Goal: Task Accomplishment & Management: Complete application form

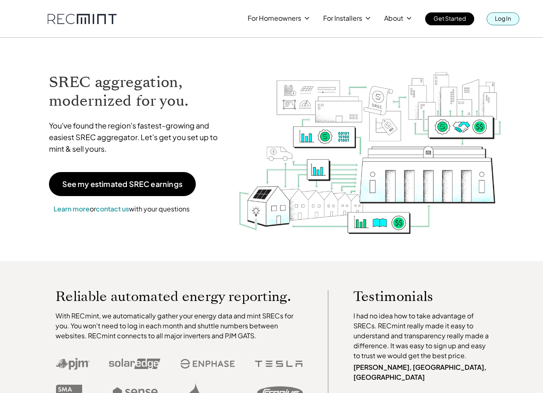
click at [518, 19] on link "Log In" at bounding box center [503, 18] width 33 height 13
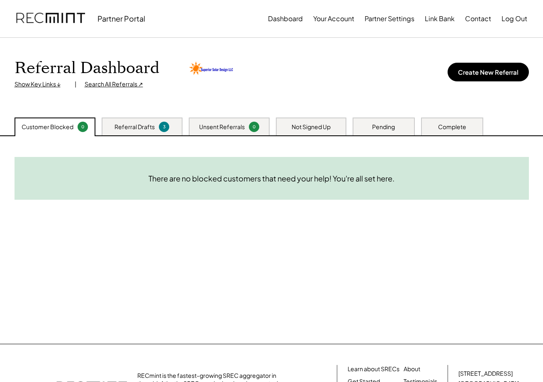
click at [176, 139] on div "Need System Details These customers need your help with completing the system d…" at bounding box center [271, 240] width 531 height 208
click at [156, 128] on div "Referral Drafts 3" at bounding box center [142, 126] width 81 height 18
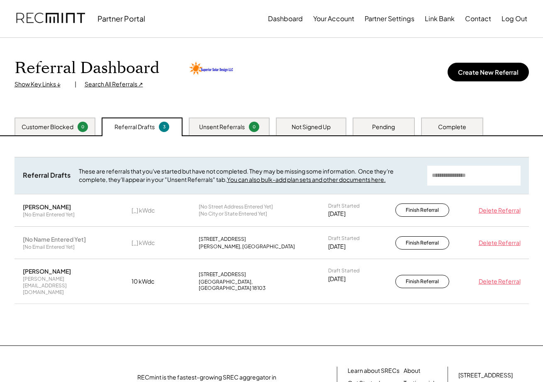
click at [193, 312] on div "Need System Details These customers need your help with completing the system d…" at bounding box center [271, 240] width 531 height 209
click at [505, 240] on div "Delete Referral" at bounding box center [498, 243] width 46 height 8
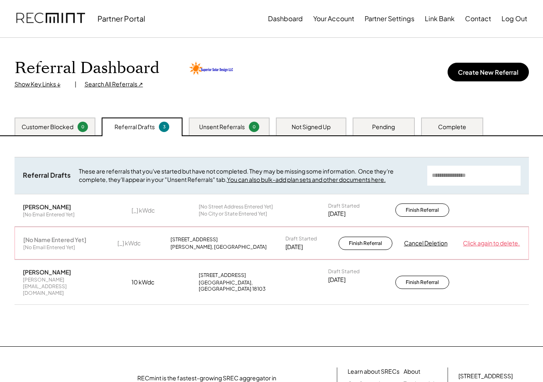
click at [484, 240] on div "Click again to delete." at bounding box center [491, 243] width 57 height 8
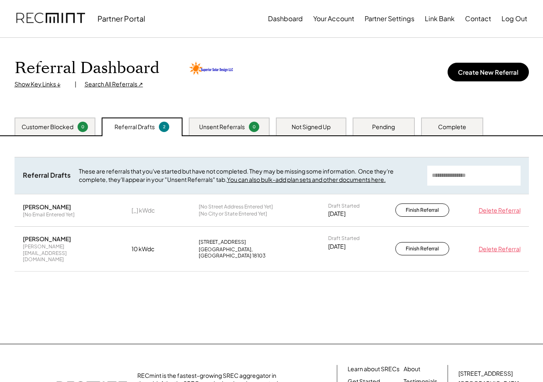
click at [491, 213] on div "Delete Referral" at bounding box center [498, 210] width 46 height 8
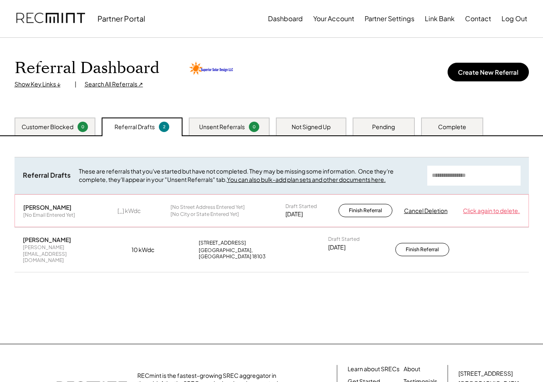
click at [491, 213] on div "Click again to delete." at bounding box center [491, 211] width 57 height 8
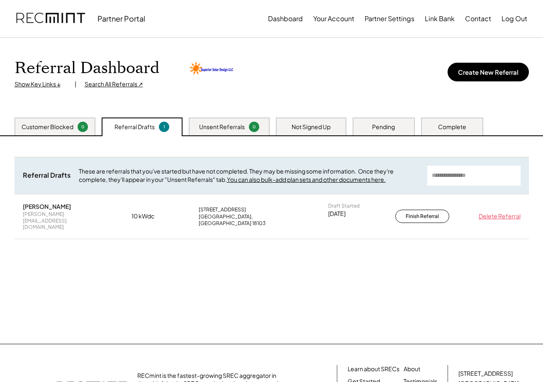
click at [288, 256] on div "Need System Details These customers need your help with completing the system d…" at bounding box center [271, 240] width 531 height 208
click at [281, 288] on div "Need System Details These customers need your help with completing the system d…" at bounding box center [271, 240] width 531 height 208
click at [71, 127] on div "Customer Blocked" at bounding box center [48, 127] width 52 height 8
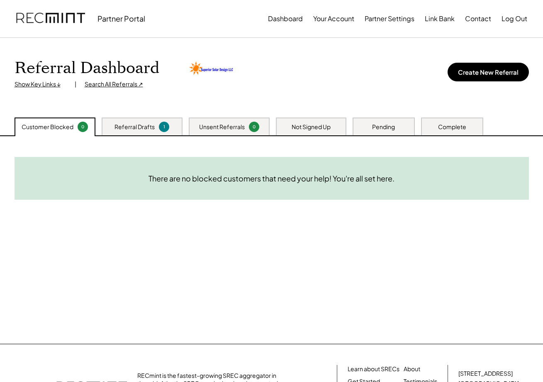
click at [139, 124] on div "Referral Drafts" at bounding box center [135, 127] width 40 height 8
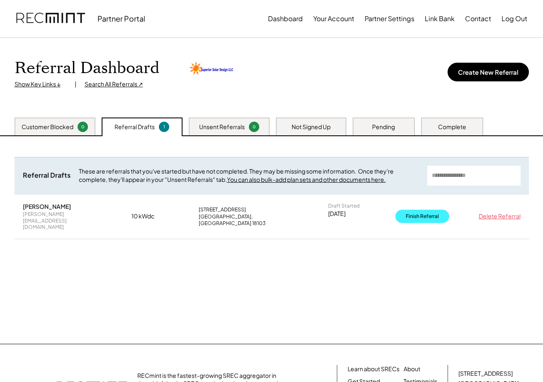
click at [411, 212] on button "Finish Referral" at bounding box center [423, 216] width 54 height 13
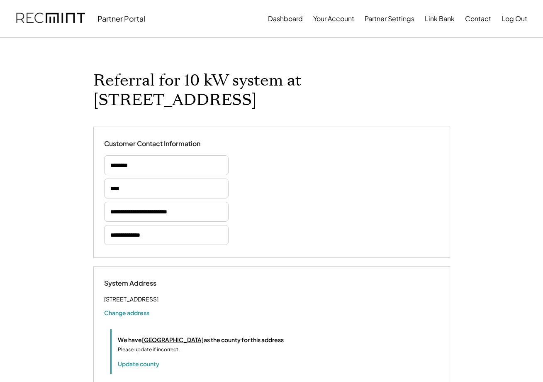
select select "*********"
select select "**********"
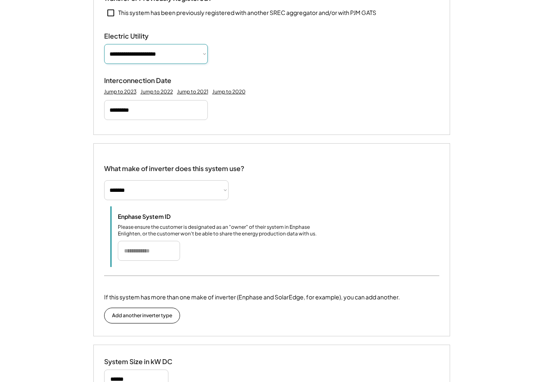
scroll to position [477, 0]
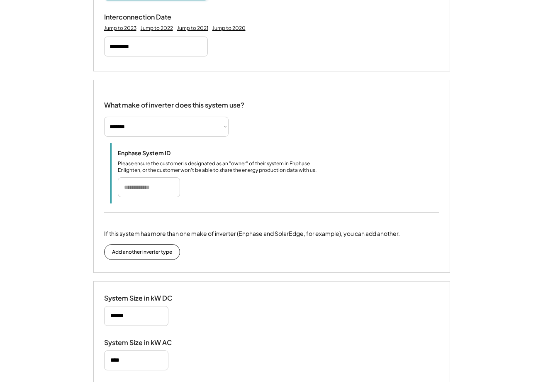
click at [134, 177] on input "input" at bounding box center [149, 187] width 62 height 20
click at [251, 166] on div "Enphase System ID Please ensure the customer is designated as an "owner" of the…" at bounding box center [279, 173] width 322 height 48
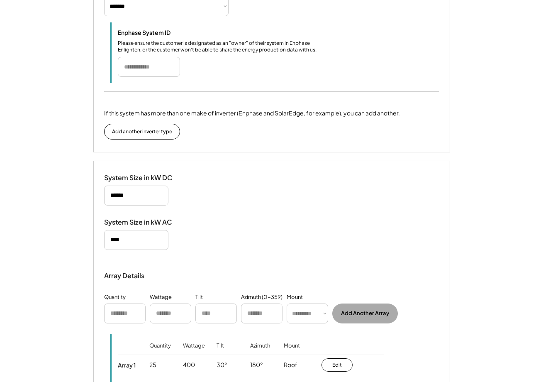
scroll to position [668, 0]
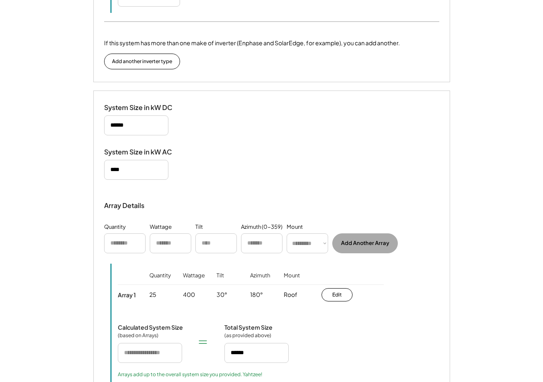
click at [242, 148] on div "System Size in kW AC" at bounding box center [271, 164] width 335 height 32
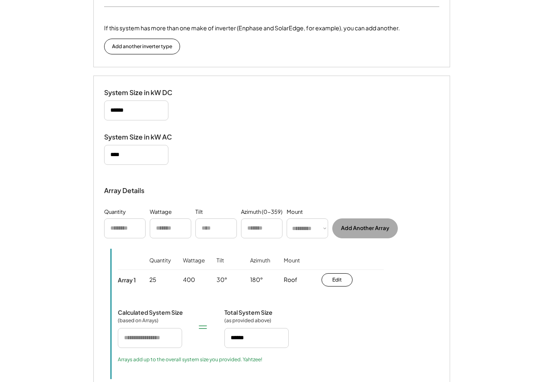
click at [242, 112] on div "System Size in kW DC System Size in kW AC Array Details Quantity Wattage Tilt A…" at bounding box center [271, 298] width 357 height 444
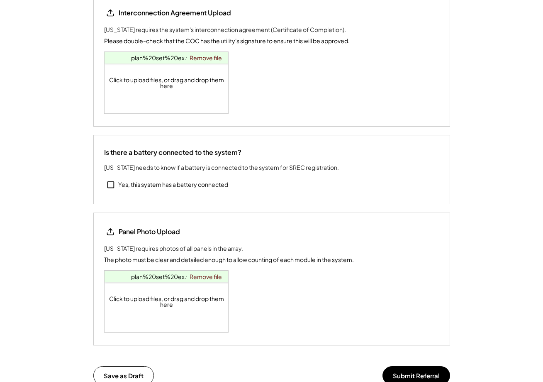
scroll to position [1243, 0]
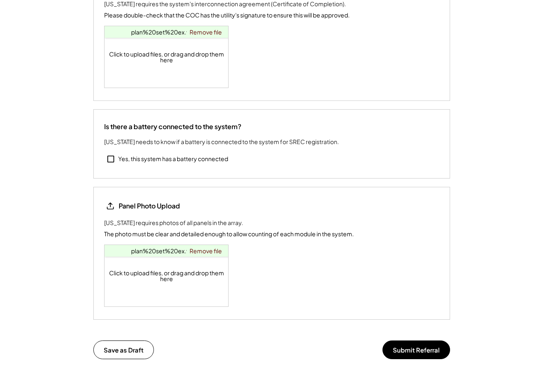
click at [334, 256] on div "Panel Photo Upload Pennsylvania requires photos of all panels in the array. The…" at bounding box center [271, 253] width 335 height 107
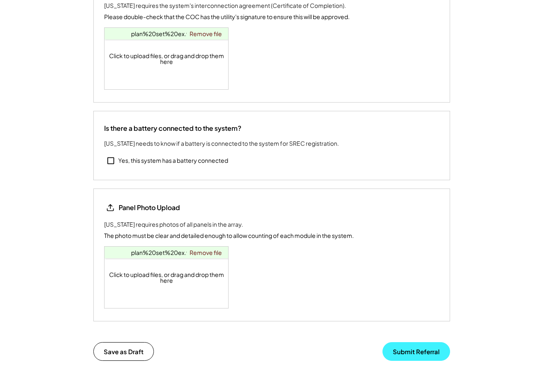
click at [405, 342] on button "Submit Referral" at bounding box center [417, 351] width 68 height 19
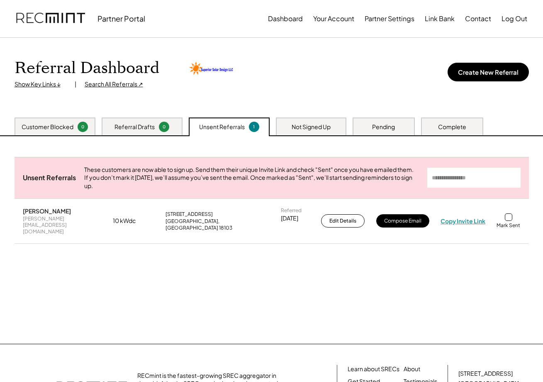
click at [455, 222] on div "Copy Invite Link" at bounding box center [463, 220] width 45 height 7
click at [435, 258] on div "Unsent Referrals These customers are now able to sign up. Send them their uniqu…" at bounding box center [271, 240] width 531 height 208
click at [465, 220] on div "Copy Invite Link" at bounding box center [463, 220] width 45 height 7
click at [452, 220] on div "Copy Invite Link" at bounding box center [463, 220] width 45 height 7
click at [435, 268] on div "Unsent Referrals These customers are now able to sign up. Send them their uniqu…" at bounding box center [271, 240] width 531 height 208
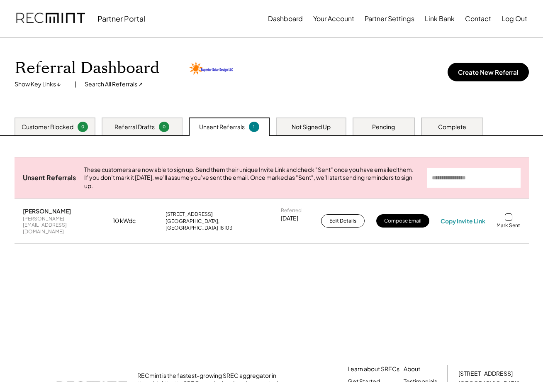
click at [442, 276] on div "Unsent Referrals These customers are now able to sign up. Send them their uniqu…" at bounding box center [271, 240] width 531 height 208
click at [378, 278] on div "Unsent Referrals These customers are now able to sign up. Send them their uniqu…" at bounding box center [271, 240] width 531 height 208
click at [399, 220] on button "Compose Email" at bounding box center [402, 220] width 53 height 13
click at [379, 19] on button "Partner Settings" at bounding box center [390, 18] width 50 height 17
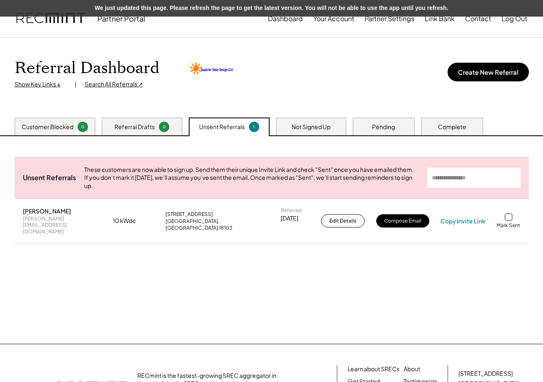
click at [348, 56] on div "Referral Dashboard Show Key Links ↓ | Search All Referrals ↗ Create New Referral" at bounding box center [271, 78] width 531 height 80
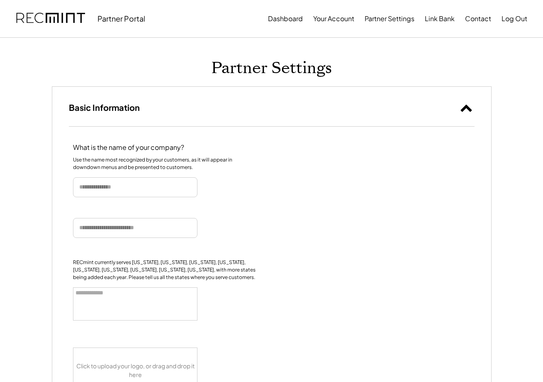
select select
type input "**********"
select select "**********"
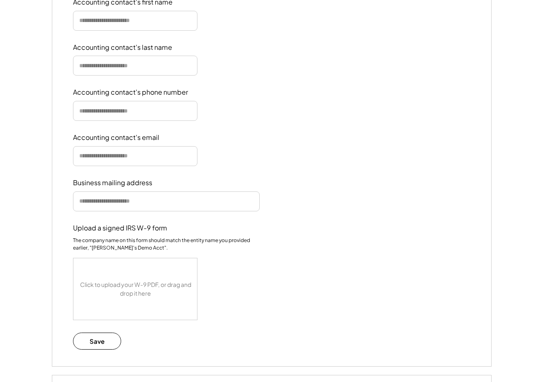
scroll to position [770, 0]
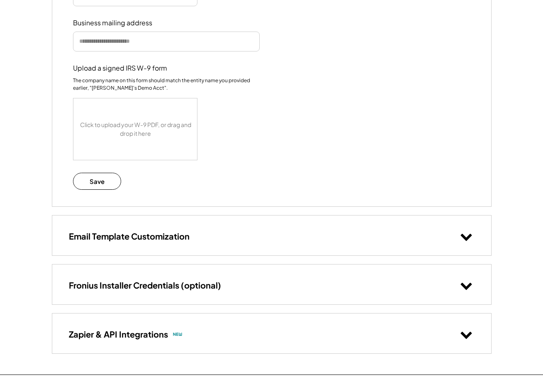
drag, startPoint x: 244, startPoint y: 238, endPoint x: 245, endPoint y: 234, distance: 4.7
click at [244, 238] on div "Email Template Customization" at bounding box center [271, 234] width 439 height 39
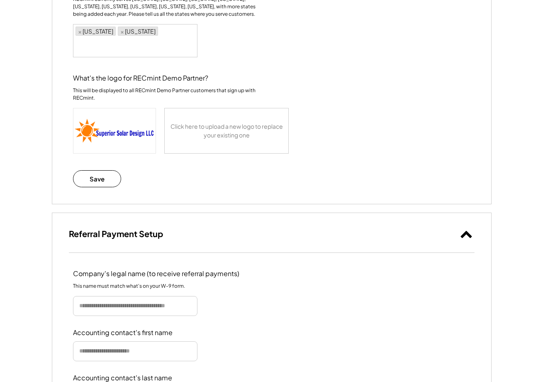
scroll to position [0, 0]
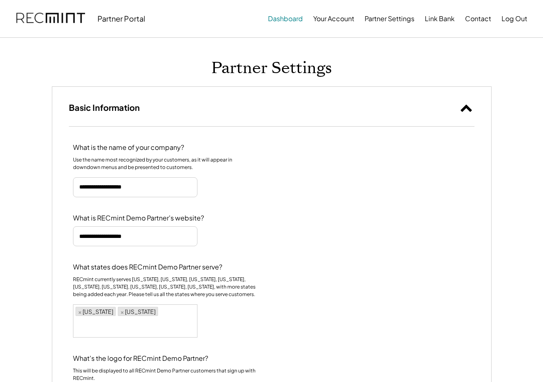
click at [279, 21] on button "Dashboard" at bounding box center [285, 18] width 35 height 17
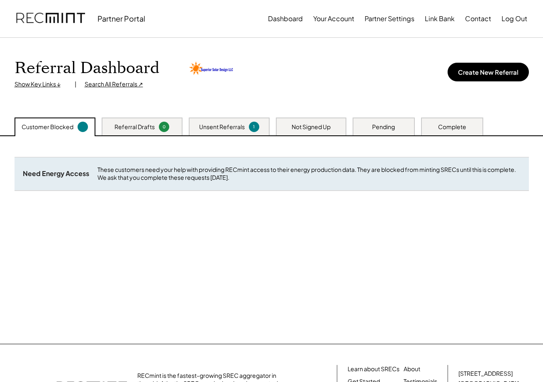
click at [201, 129] on div "Unsent Referrals" at bounding box center [222, 127] width 46 height 8
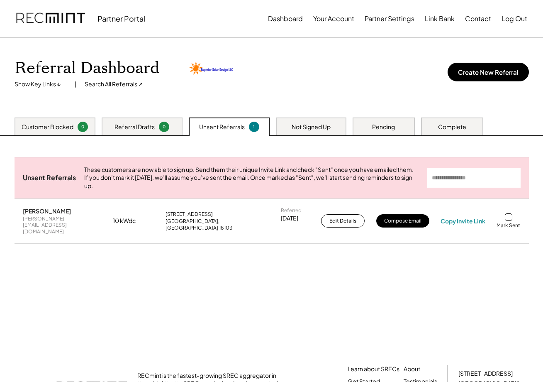
click at [220, 306] on div "Need System Details These customers need your help with completing the system d…" at bounding box center [271, 240] width 531 height 208
click at [510, 216] on div at bounding box center [508, 216] width 7 height 7
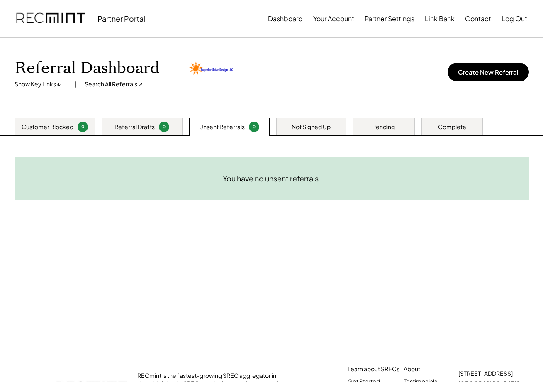
click at [324, 124] on div "Not Signed Up" at bounding box center [311, 127] width 39 height 8
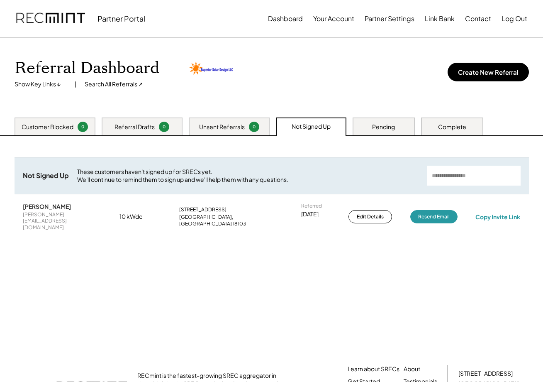
click at [374, 125] on div "Pending" at bounding box center [383, 127] width 23 height 8
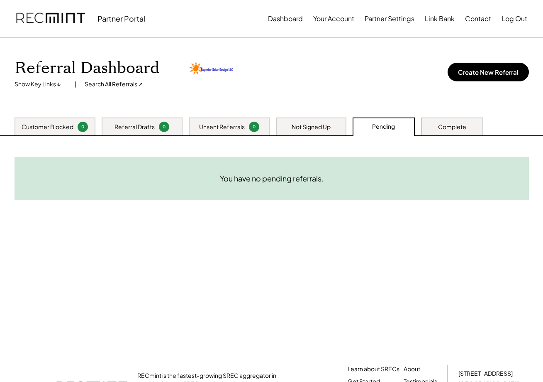
click at [442, 125] on div "Complete" at bounding box center [452, 127] width 28 height 8
click at [225, 123] on div "Unsent Referrals" at bounding box center [222, 127] width 46 height 8
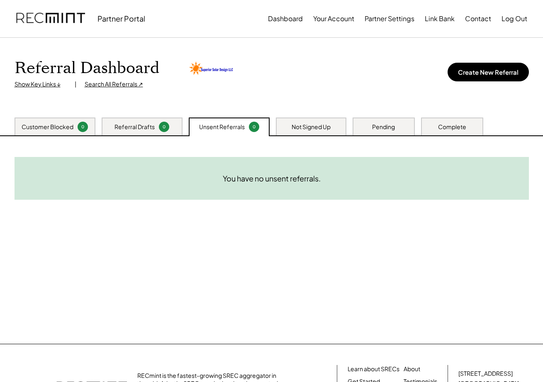
click at [296, 126] on div "Not Signed Up" at bounding box center [311, 127] width 39 height 8
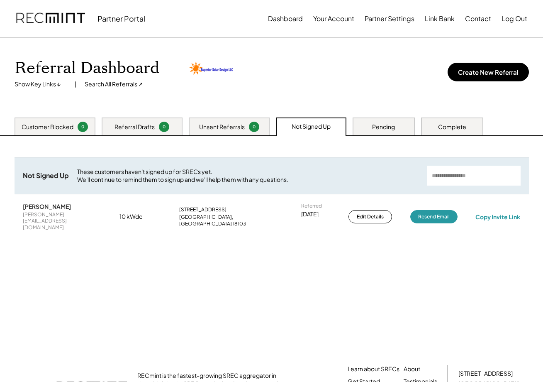
click at [386, 126] on div "Pending" at bounding box center [383, 127] width 23 height 8
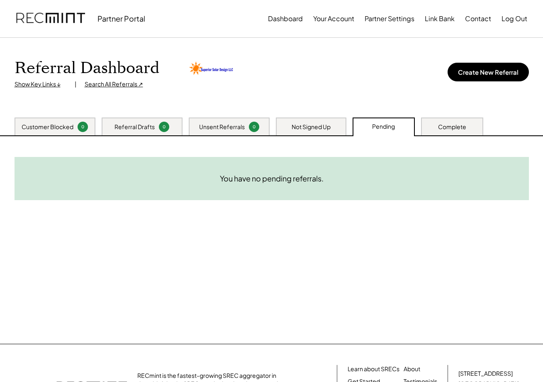
click at [443, 124] on div "Complete" at bounding box center [452, 127] width 28 height 8
click at [123, 84] on div "Search All Referrals ↗" at bounding box center [114, 84] width 59 height 8
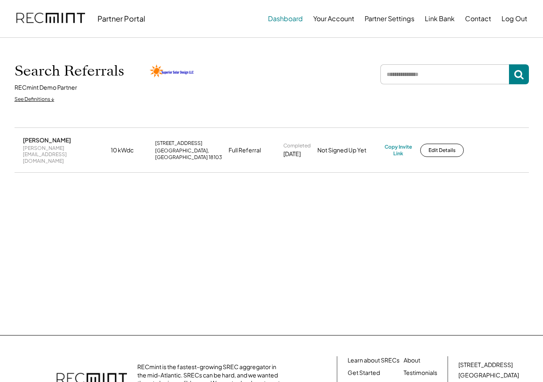
click at [294, 21] on button "Dashboard" at bounding box center [285, 18] width 35 height 17
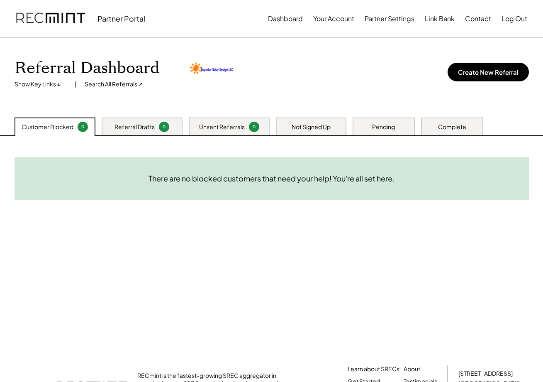
click at [54, 87] on div "Show Key Links ↓" at bounding box center [41, 84] width 52 height 8
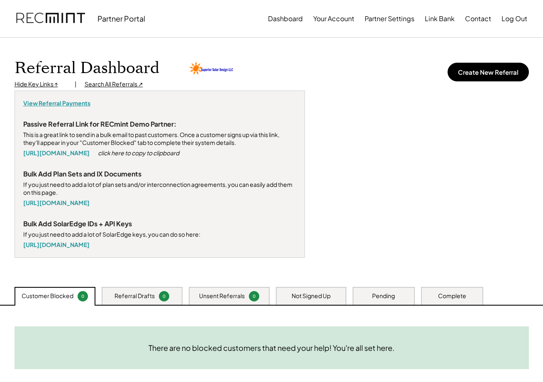
click at [70, 105] on div "View Referral Payments" at bounding box center [56, 103] width 67 height 8
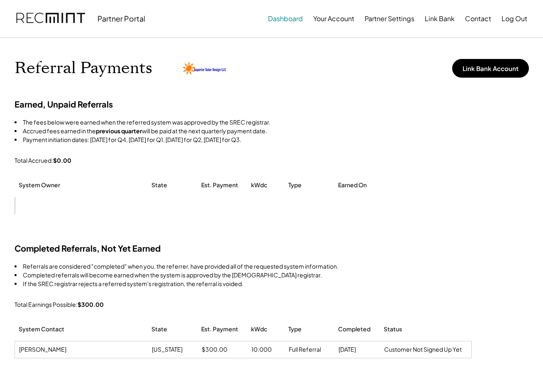
click at [282, 20] on button "Dashboard" at bounding box center [285, 18] width 35 height 17
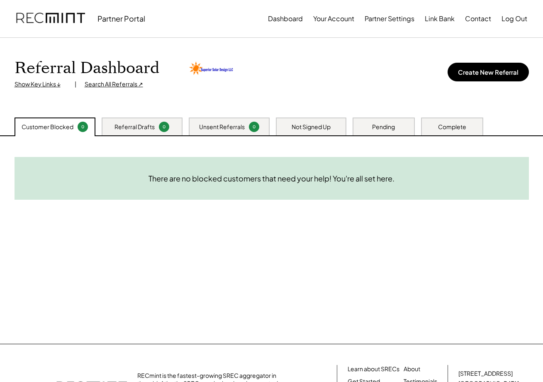
click at [216, 278] on div "Need System Details These customers need your help with completing the system d…" at bounding box center [271, 240] width 531 height 208
click at [212, 273] on div "Need System Details These customers need your help with completing the system d…" at bounding box center [271, 240] width 531 height 208
click at [321, 94] on div "Referral Dashboard Show Key Links ↓ | Search All Referrals ↗ Create New Referral" at bounding box center [271, 78] width 531 height 80
click at [330, 91] on div "Referral Dashboard Show Key Links ↓ | Search All Referrals ↗ Create New Referral" at bounding box center [271, 78] width 531 height 80
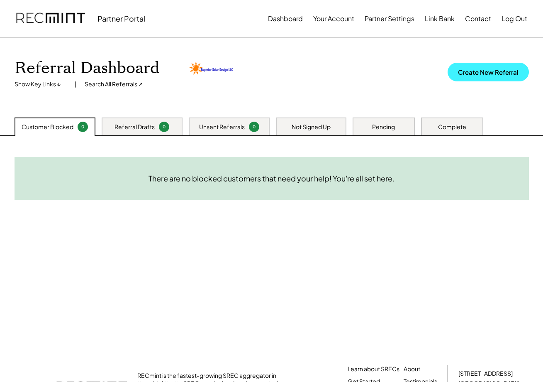
click at [504, 74] on button "Create New Referral" at bounding box center [488, 72] width 81 height 19
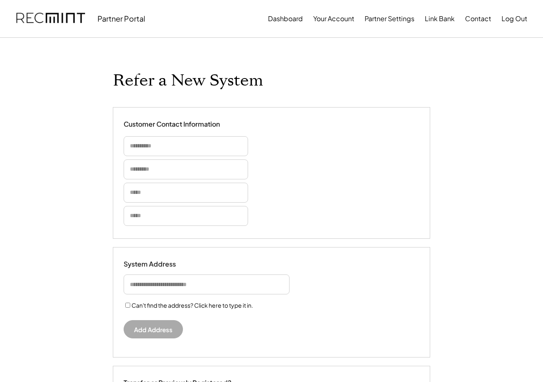
select select "**********"
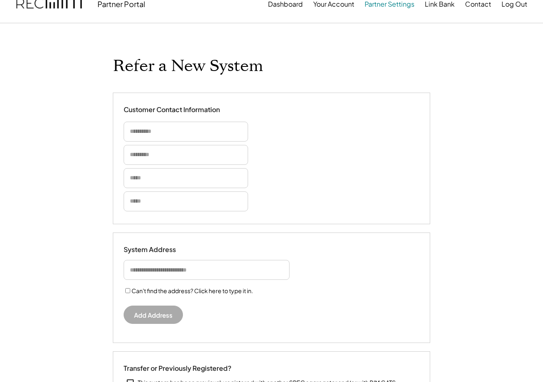
click at [366, 7] on button "Partner Settings" at bounding box center [390, 4] width 50 height 17
click at [336, 5] on button "Your Account" at bounding box center [333, 4] width 41 height 17
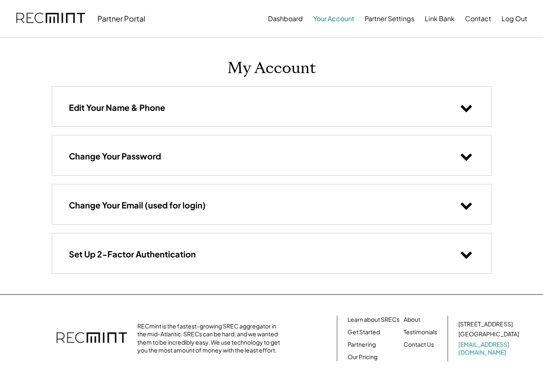
click at [337, 16] on button "Your Account" at bounding box center [333, 18] width 41 height 17
click at [290, 20] on button "Dashboard" at bounding box center [285, 18] width 35 height 17
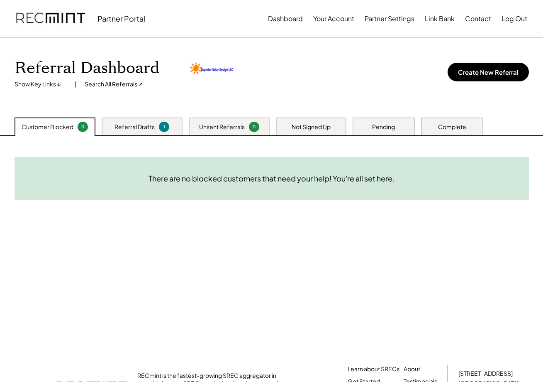
click at [139, 129] on div "Referral Drafts" at bounding box center [135, 127] width 40 height 8
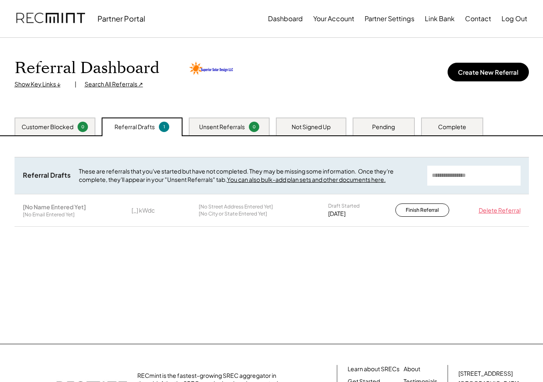
click at [444, 116] on div "Referral Dashboard Show Key Links ↓ | Search All Referrals ↗ Create New Referral" at bounding box center [271, 78] width 531 height 80
click at [400, 121] on div "Pending" at bounding box center [384, 126] width 62 height 18
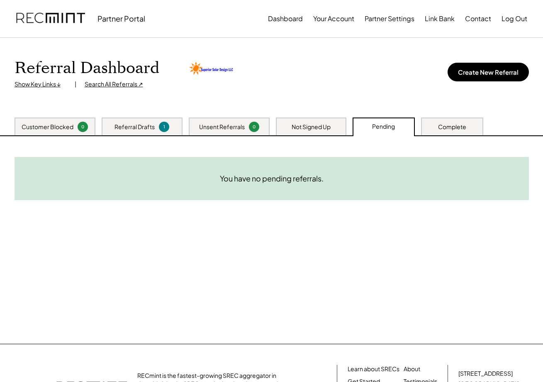
click at [304, 127] on div "Not Signed Up" at bounding box center [311, 127] width 39 height 8
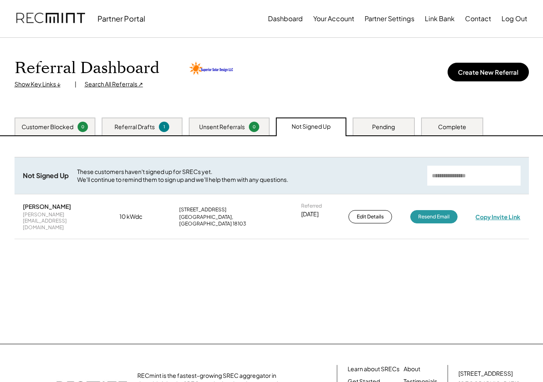
click at [502, 213] on div "Copy Invite Link" at bounding box center [498, 216] width 45 height 7
click at [358, 210] on button "Edit Details" at bounding box center [371, 216] width 44 height 13
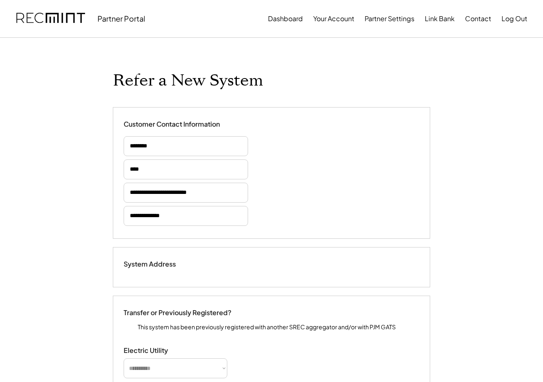
type input "******"
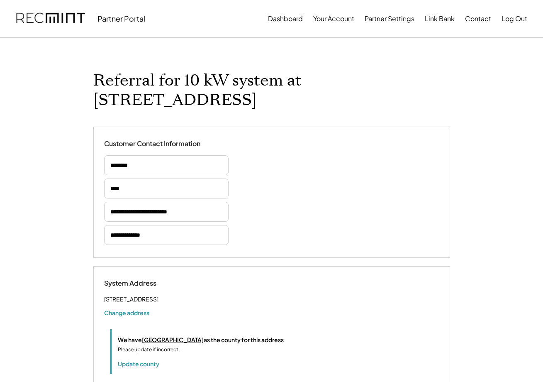
select select "*********"
select select "**********"
